Goal: Task Accomplishment & Management: Manage account settings

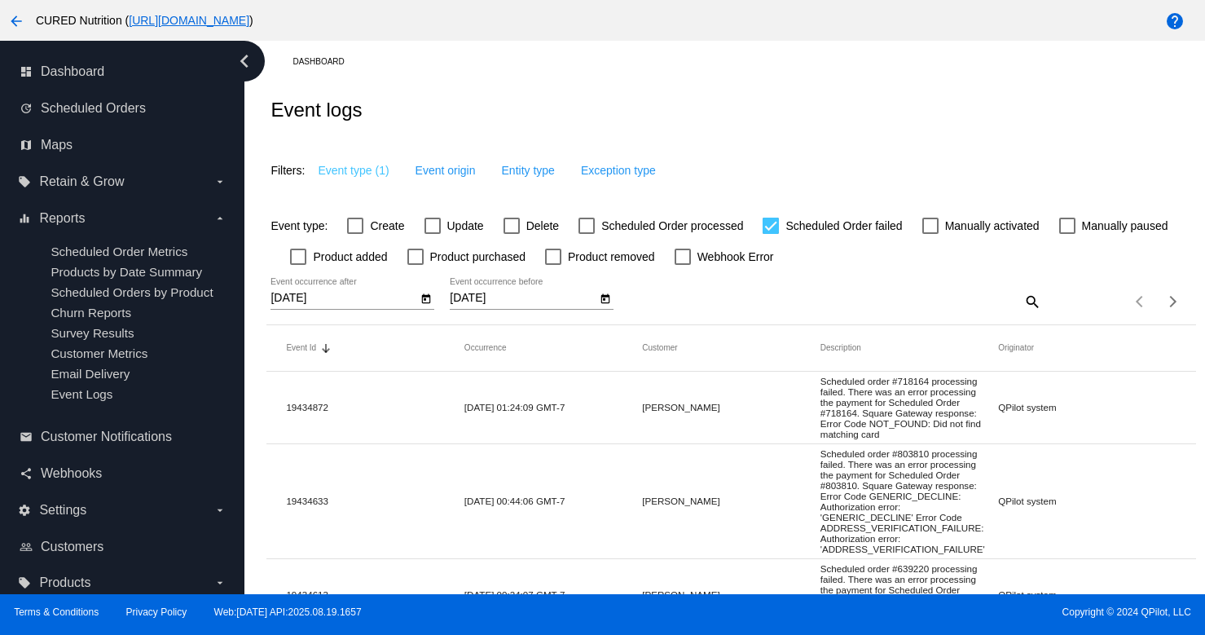
scroll to position [191, 0]
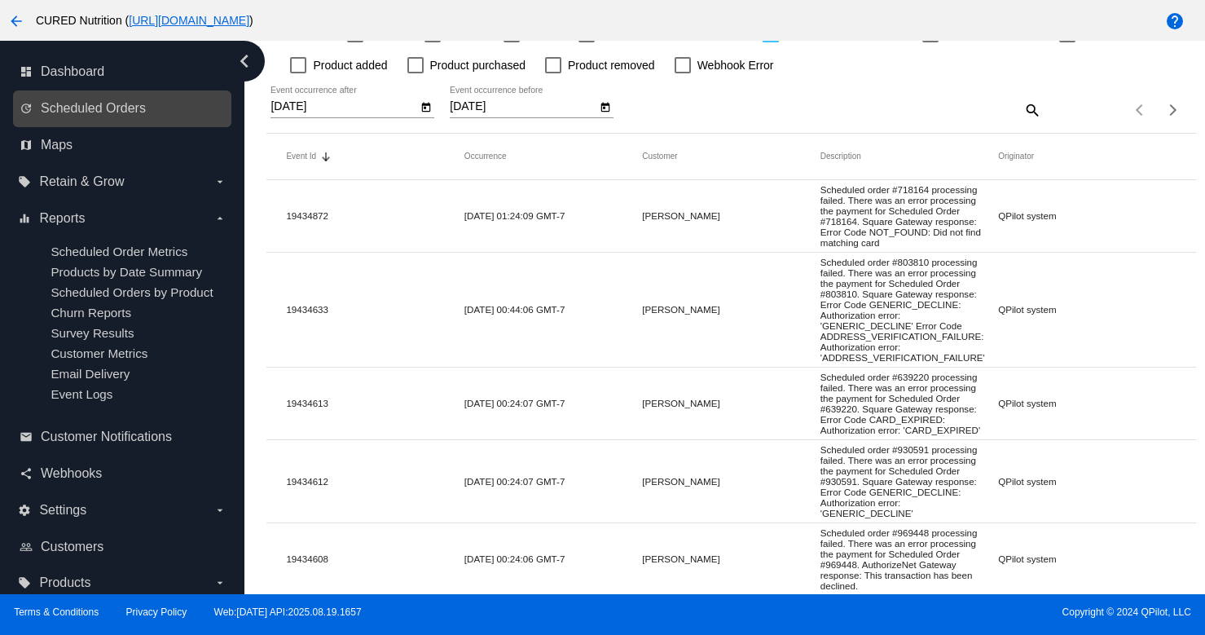
click at [160, 108] on link "update Scheduled Orders" at bounding box center [123, 108] width 207 height 26
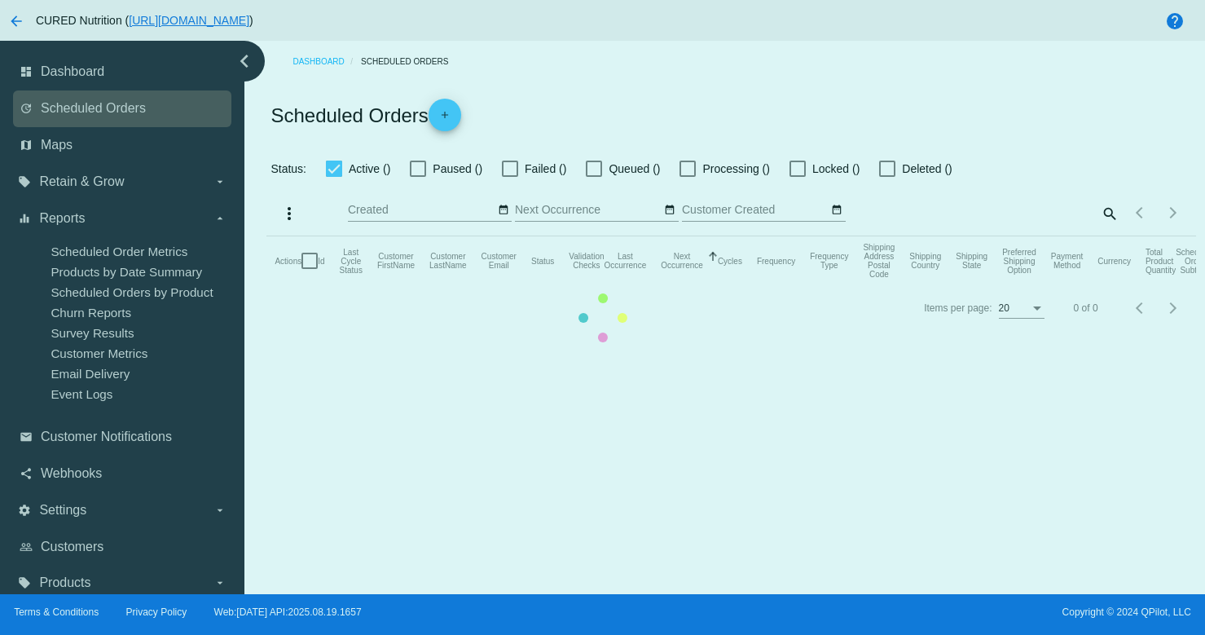
checkbox input "true"
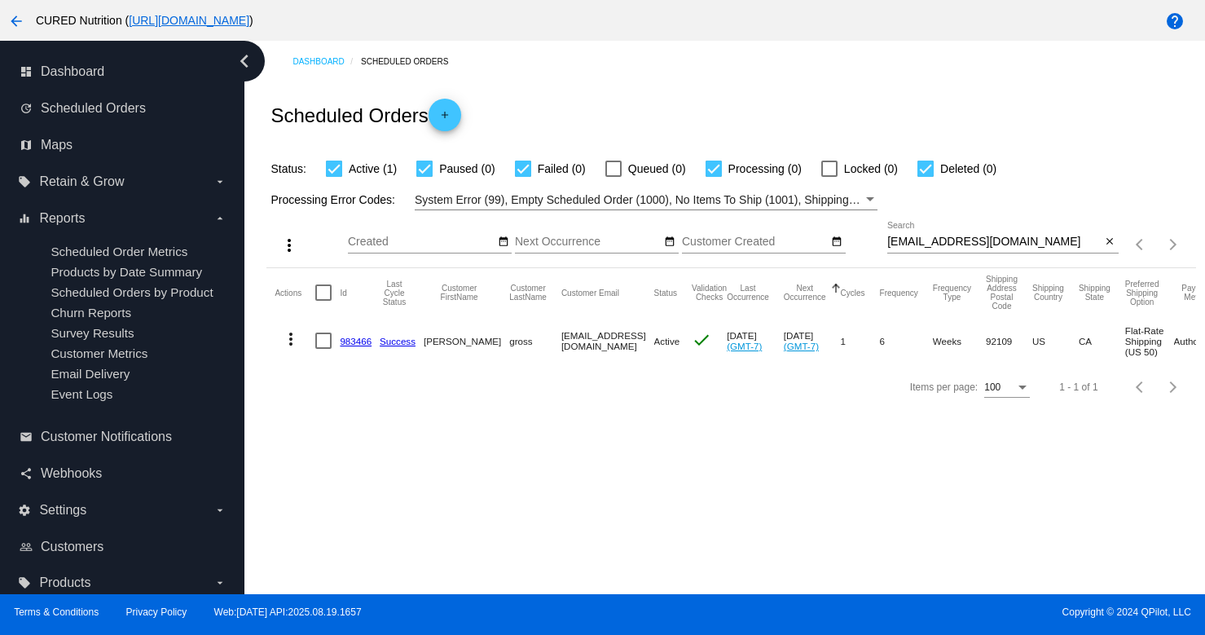
click at [360, 340] on link "983466" at bounding box center [356, 341] width 32 height 11
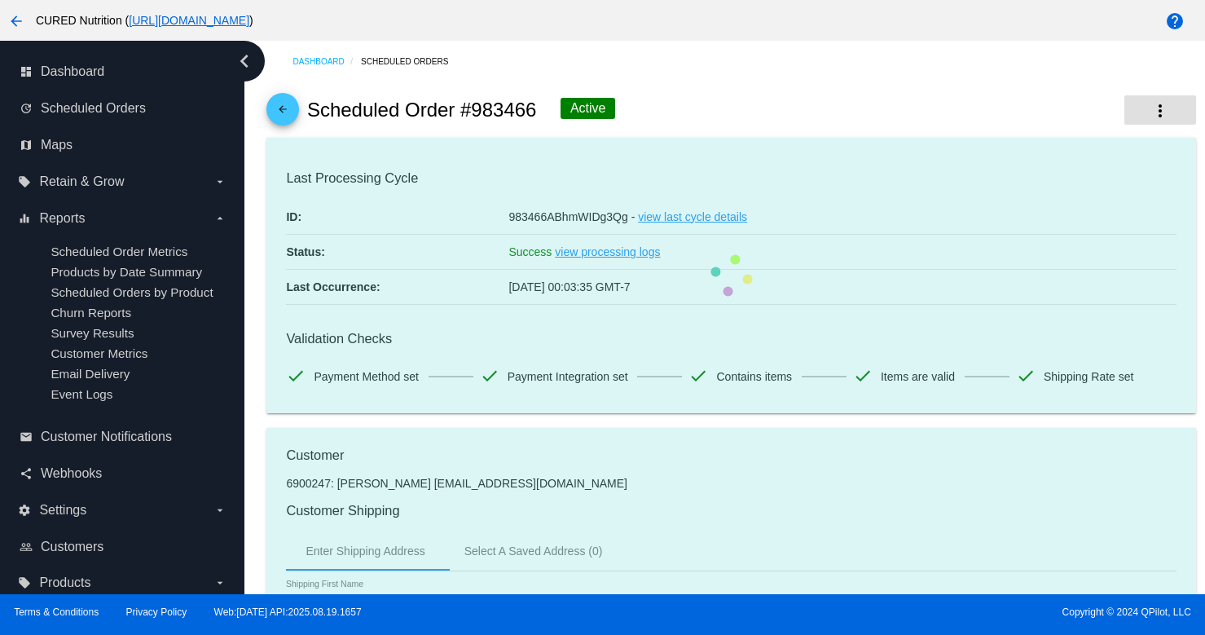
click at [1165, 114] on mat-icon "more_vert" at bounding box center [1160, 111] width 20 height 20
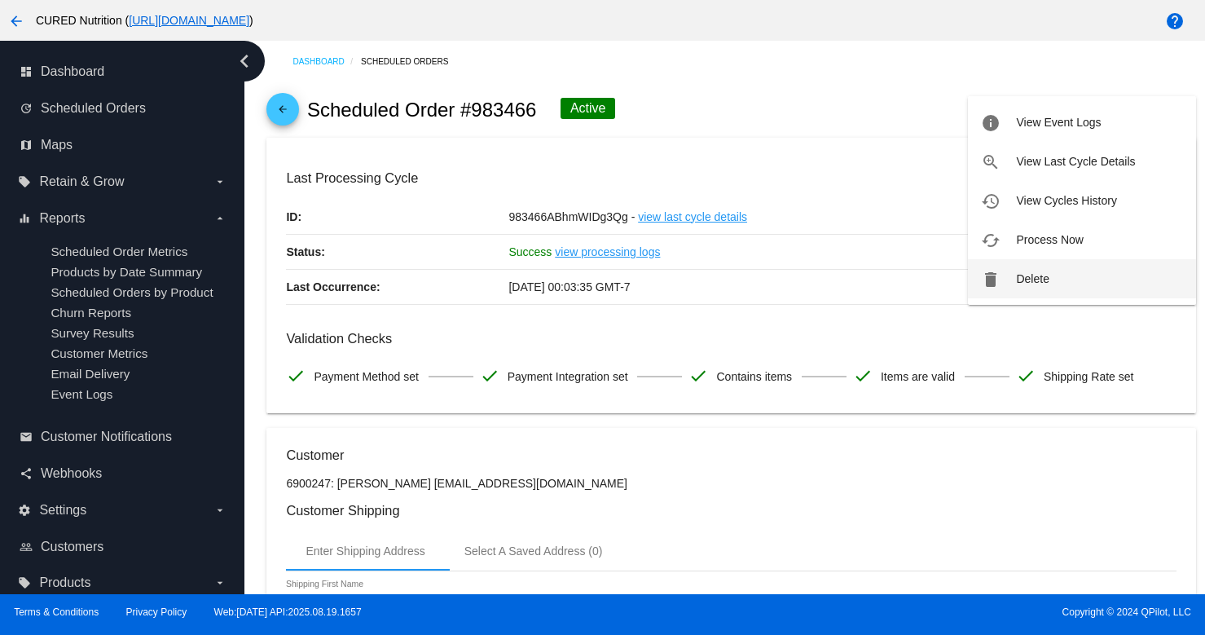
click at [1036, 279] on span "Delete" at bounding box center [1032, 278] width 33 height 13
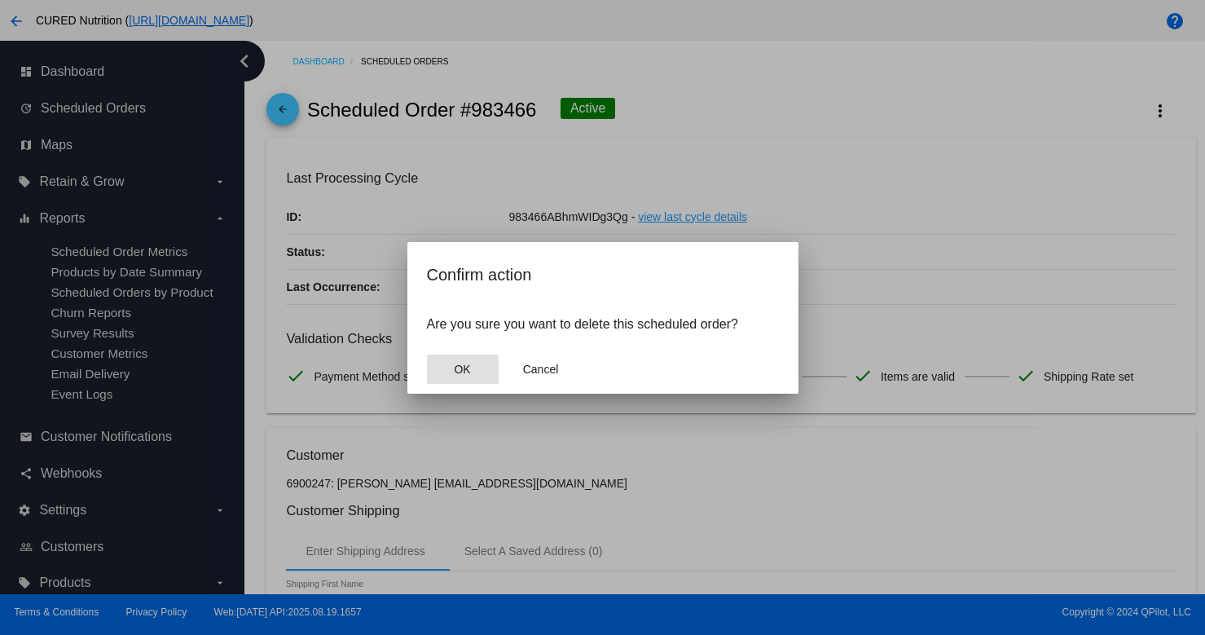
click at [472, 358] on button "OK" at bounding box center [463, 368] width 72 height 29
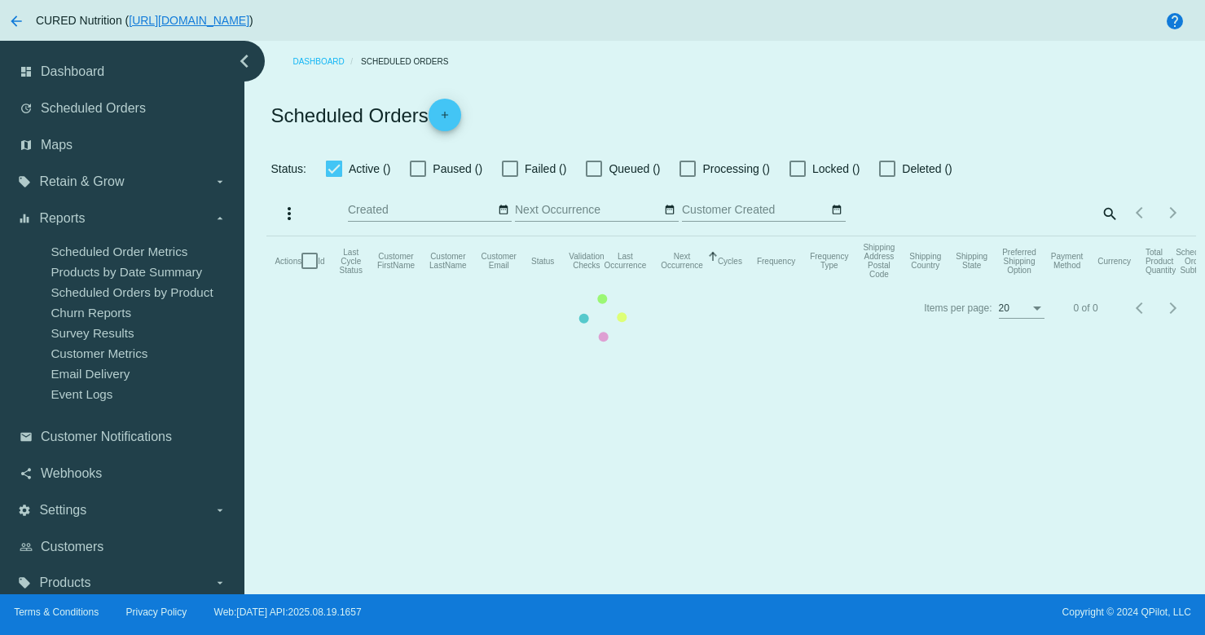
checkbox input "true"
